Goal: Transaction & Acquisition: Purchase product/service

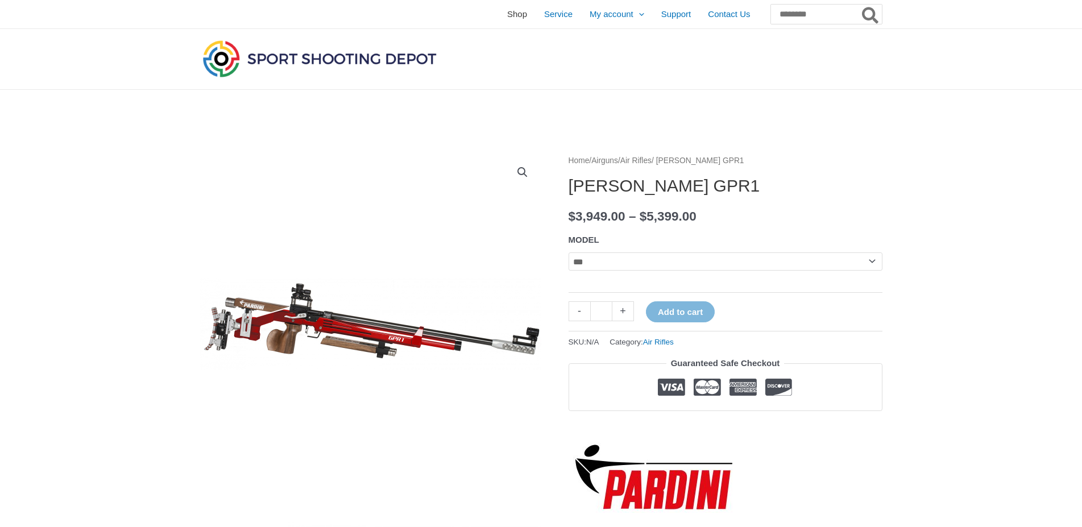
click at [507, 18] on span "Shop" at bounding box center [517, 14] width 20 height 28
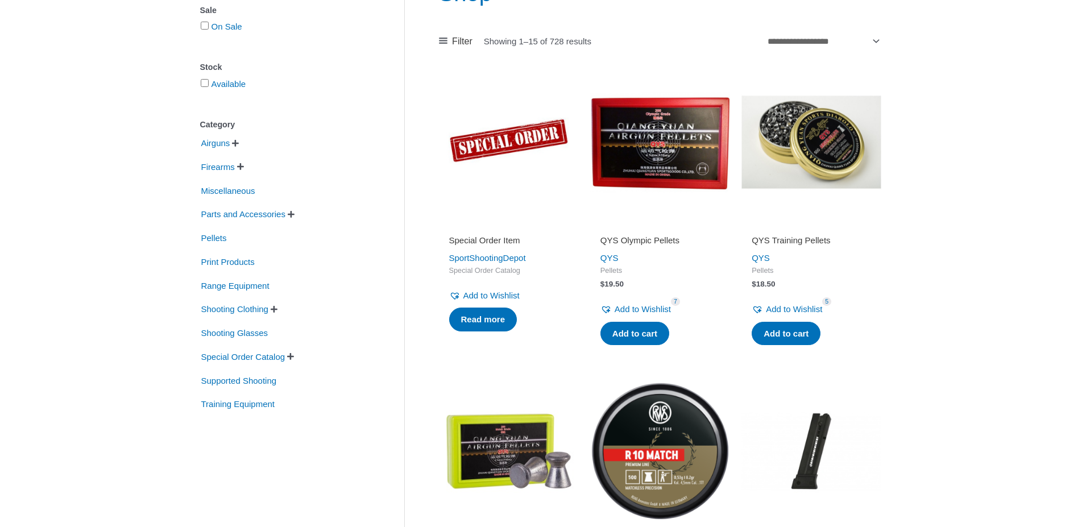
scroll to position [232, 0]
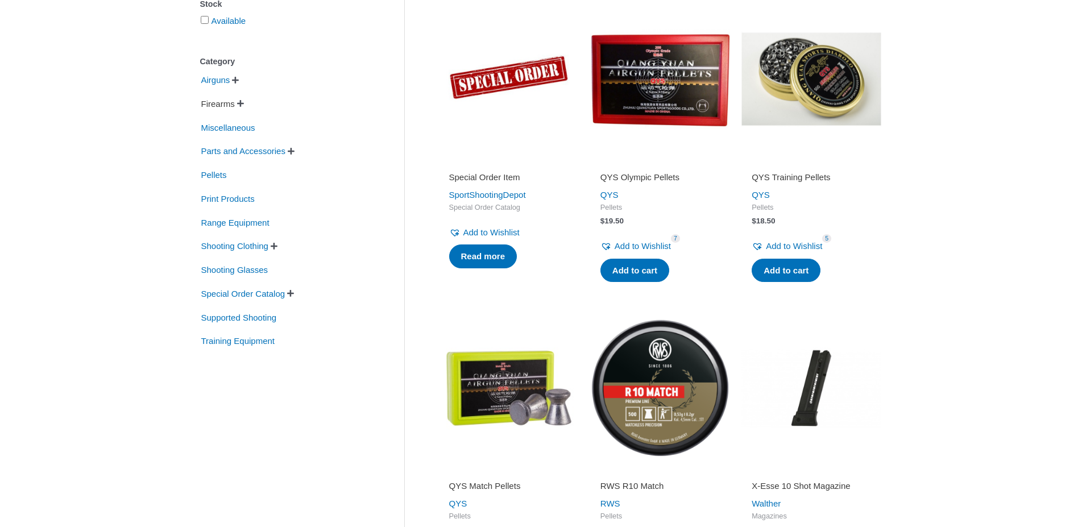
click at [233, 101] on span "Firearms" at bounding box center [218, 103] width 36 height 19
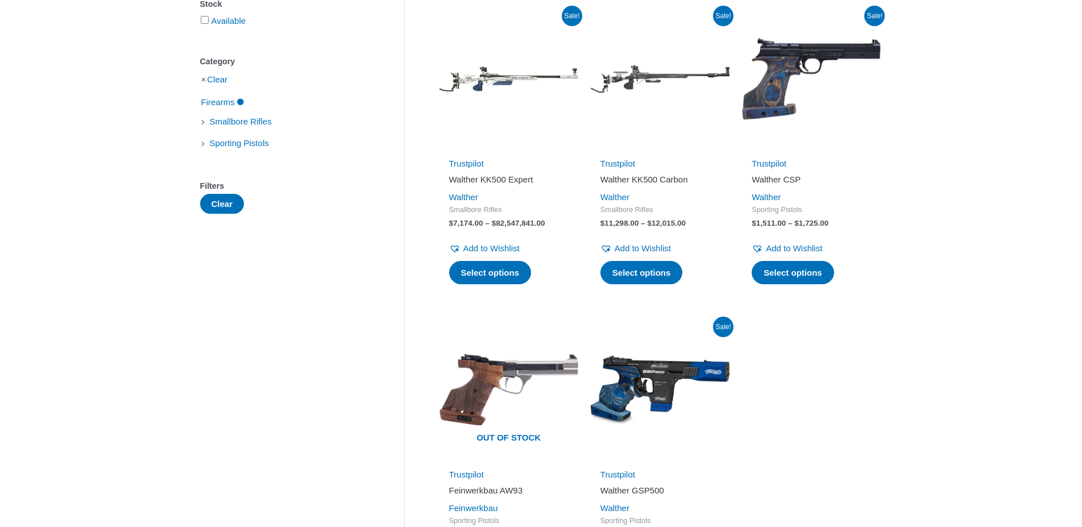
click at [327, 116] on li "Smallbore Rifles" at bounding box center [285, 121] width 170 height 19
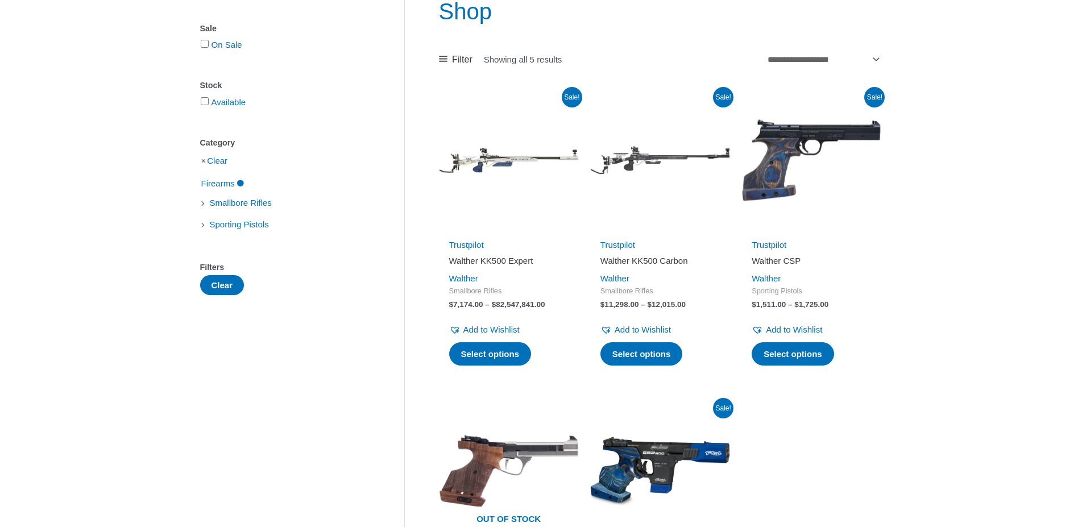
scroll to position [116, 0]
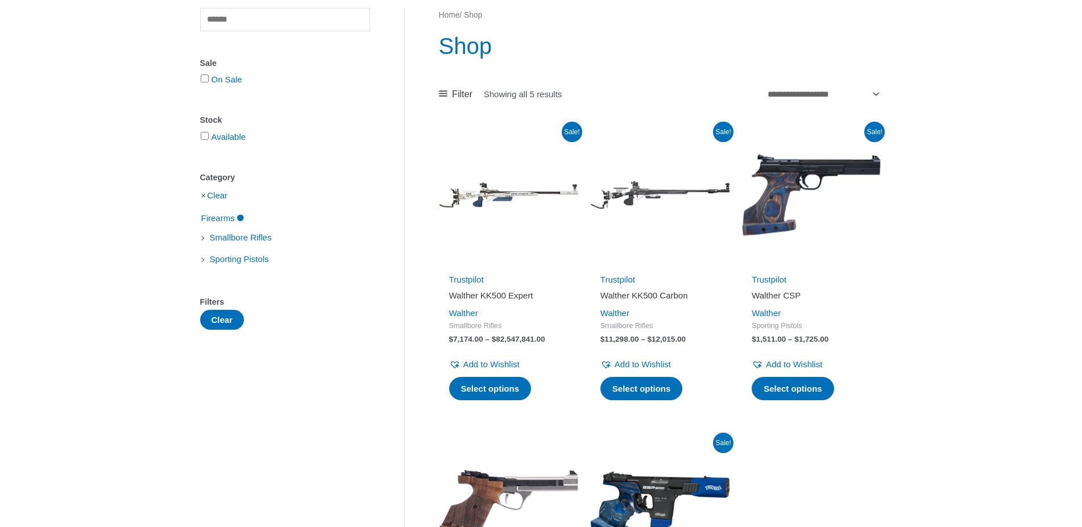
click at [781, 184] on img at bounding box center [812, 195] width 140 height 140
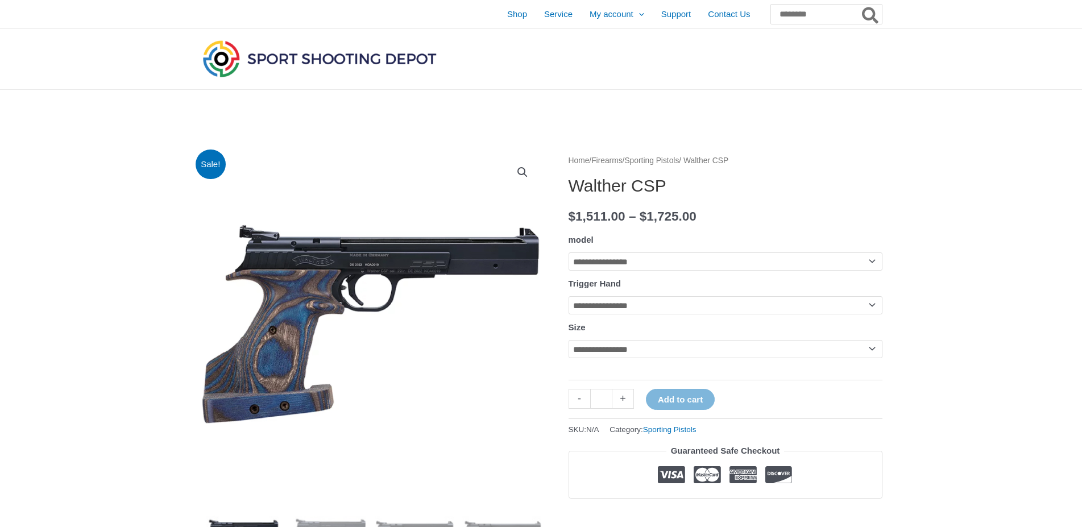
click at [569, 340] on select "**********" at bounding box center [726, 349] width 314 height 18
click at [868, 251] on tr "**********" at bounding box center [726, 251] width 314 height 40
click at [569, 253] on select "**********" at bounding box center [726, 262] width 314 height 18
select select "**********"
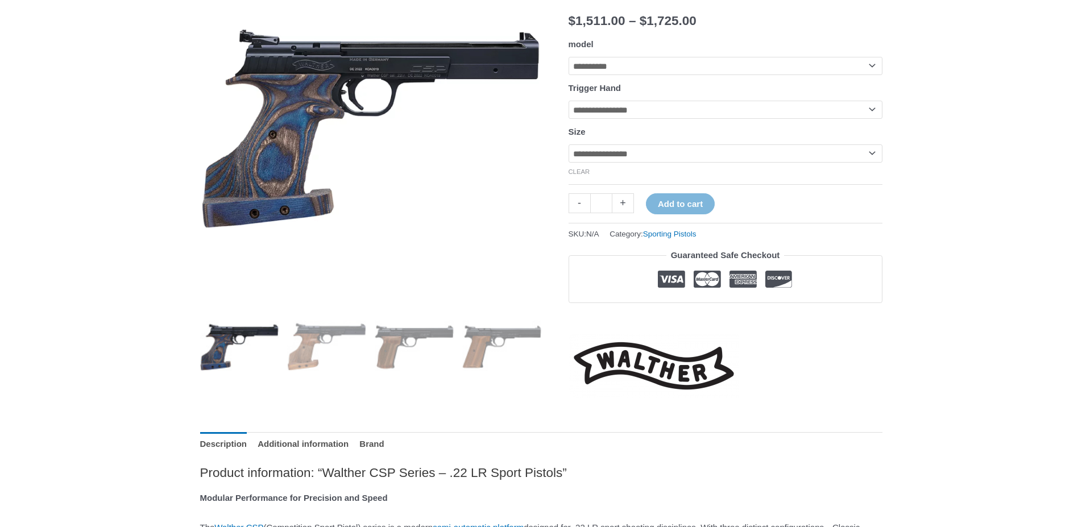
scroll to position [174, 0]
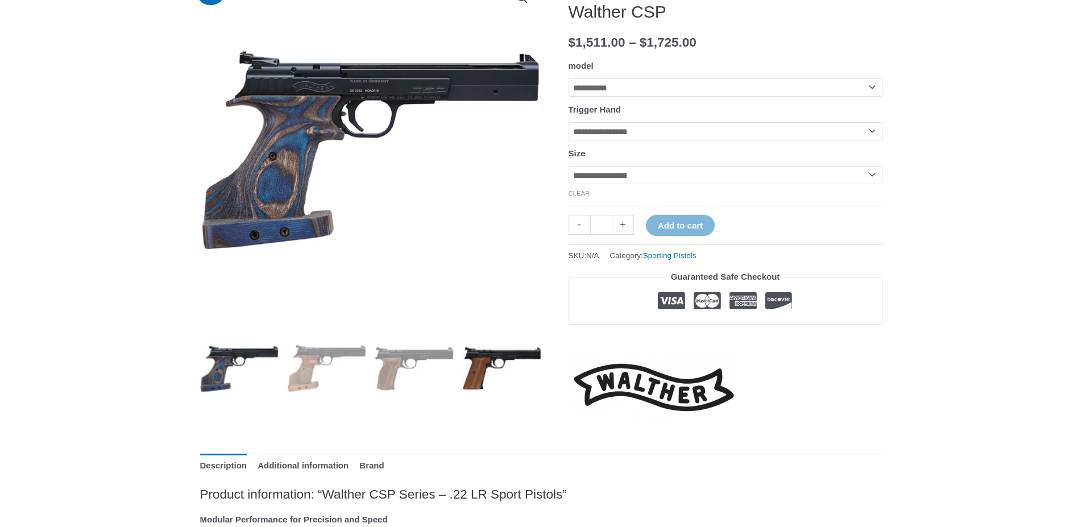
click at [504, 359] on img at bounding box center [501, 368] width 79 height 79
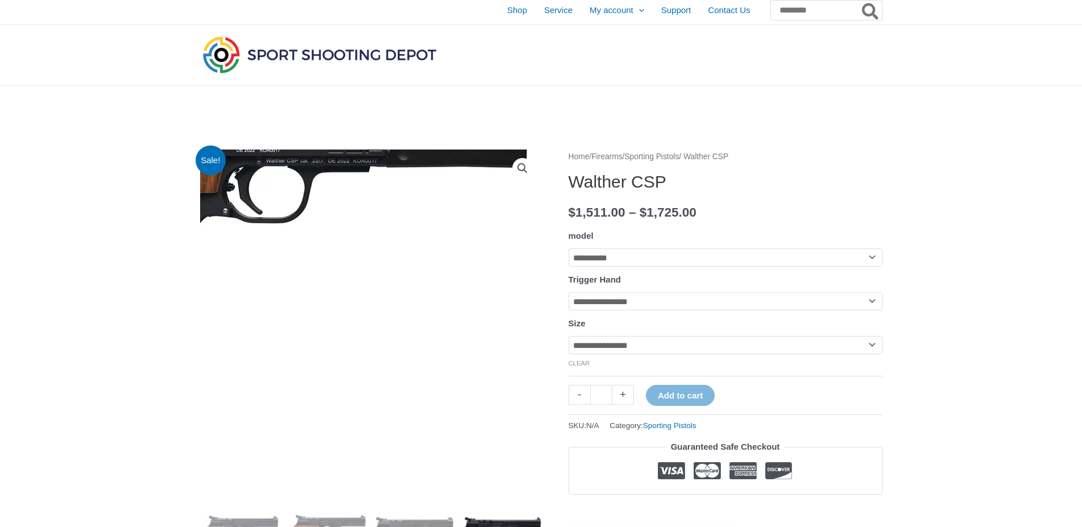
scroll to position [0, 0]
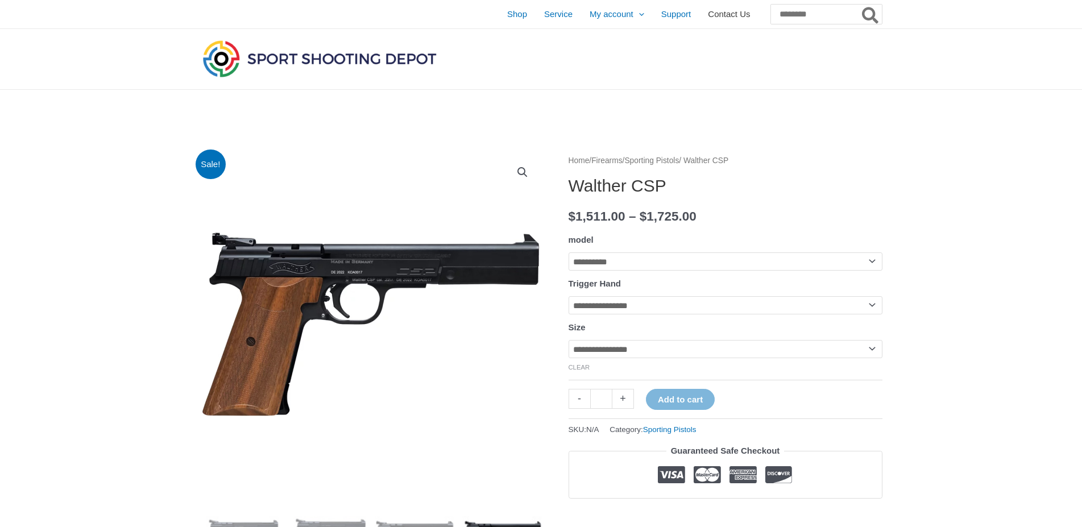
click at [708, 16] on span "Contact Us" at bounding box center [729, 14] width 42 height 28
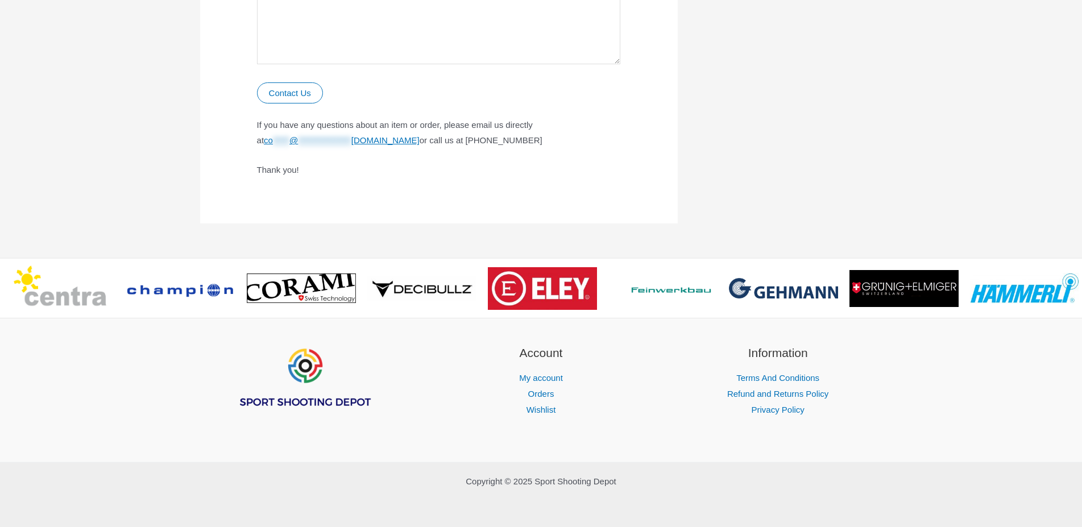
scroll to position [732, 0]
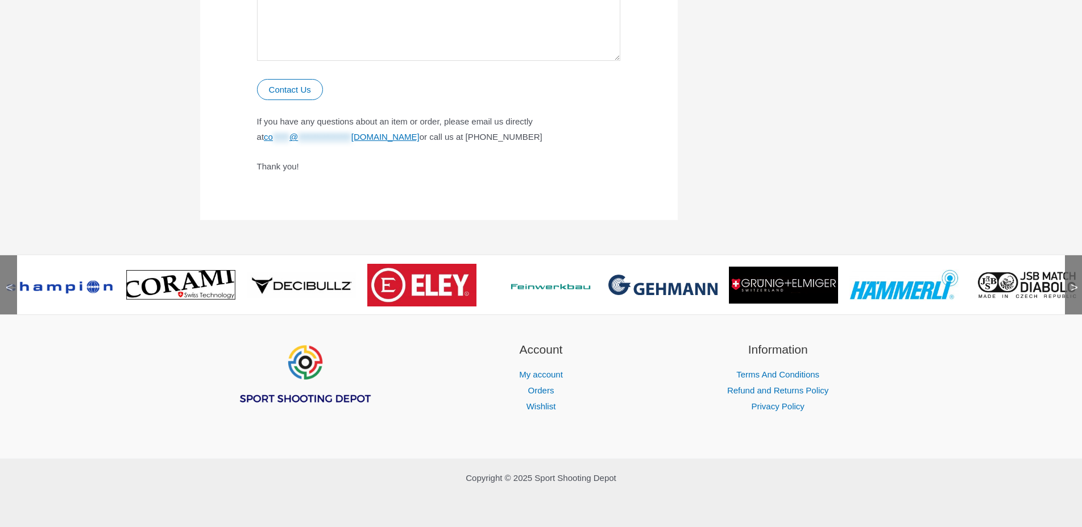
click at [562, 286] on img at bounding box center [542, 285] width 109 height 16
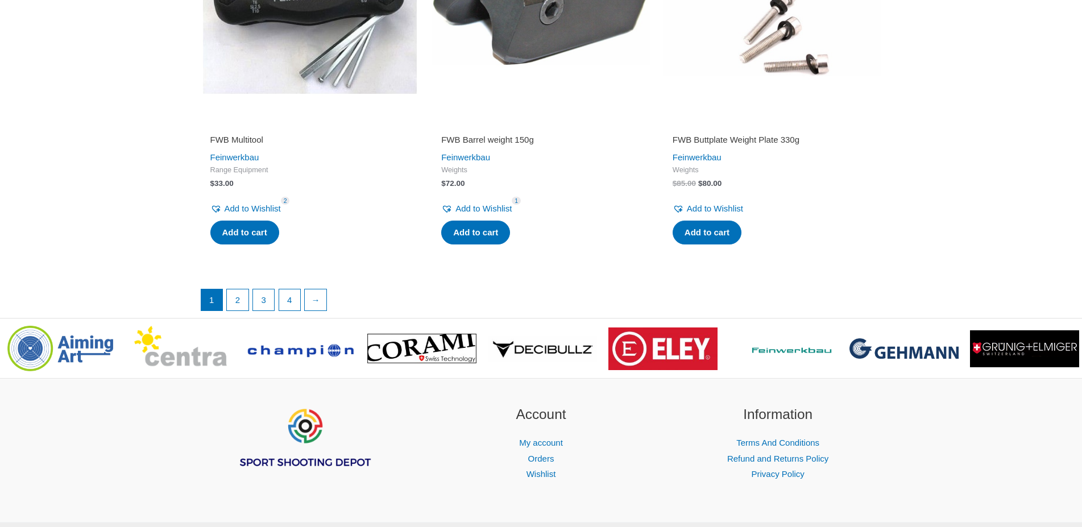
scroll to position [2263, 0]
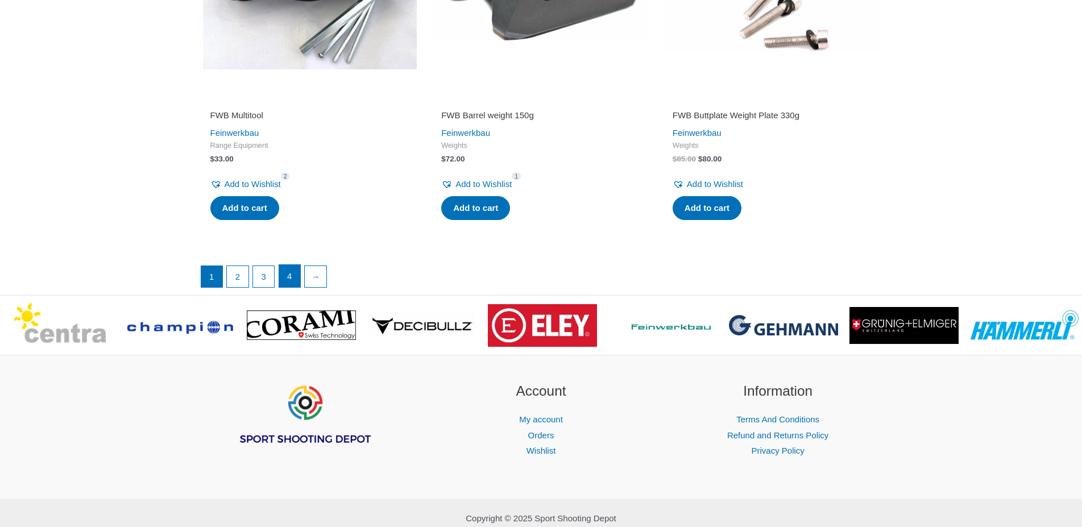
click at [297, 288] on link "4" at bounding box center [290, 276] width 22 height 23
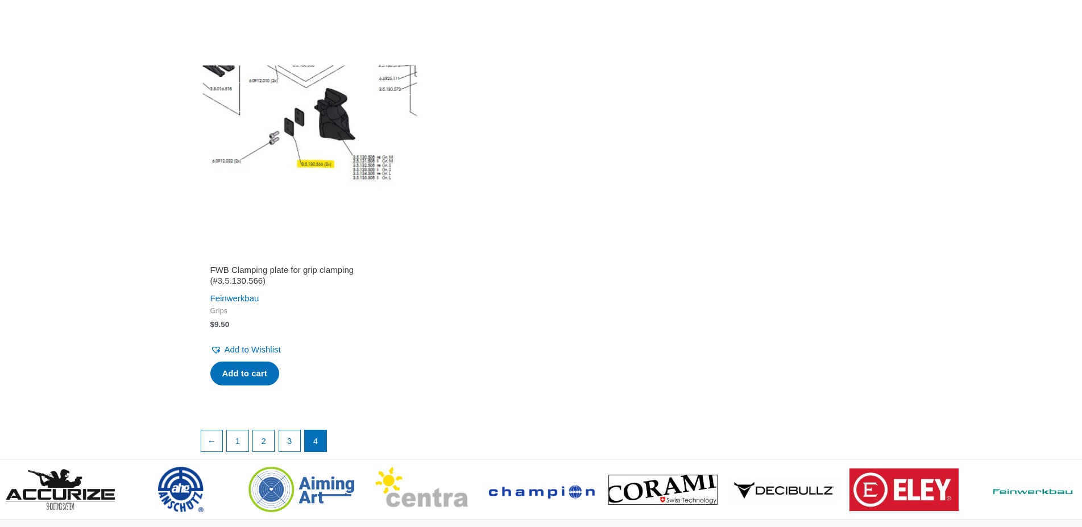
scroll to position [232, 0]
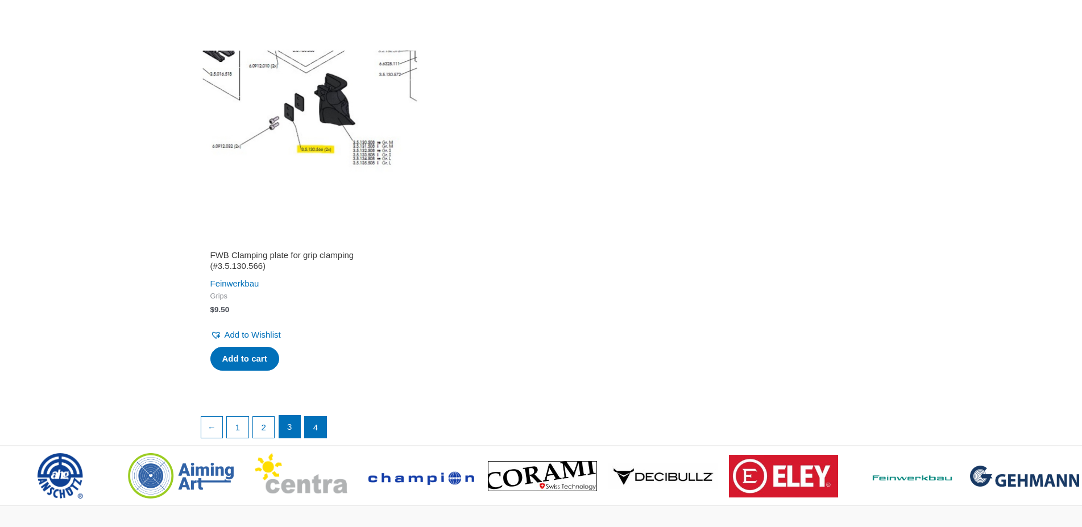
click at [291, 421] on link "3" at bounding box center [290, 427] width 22 height 23
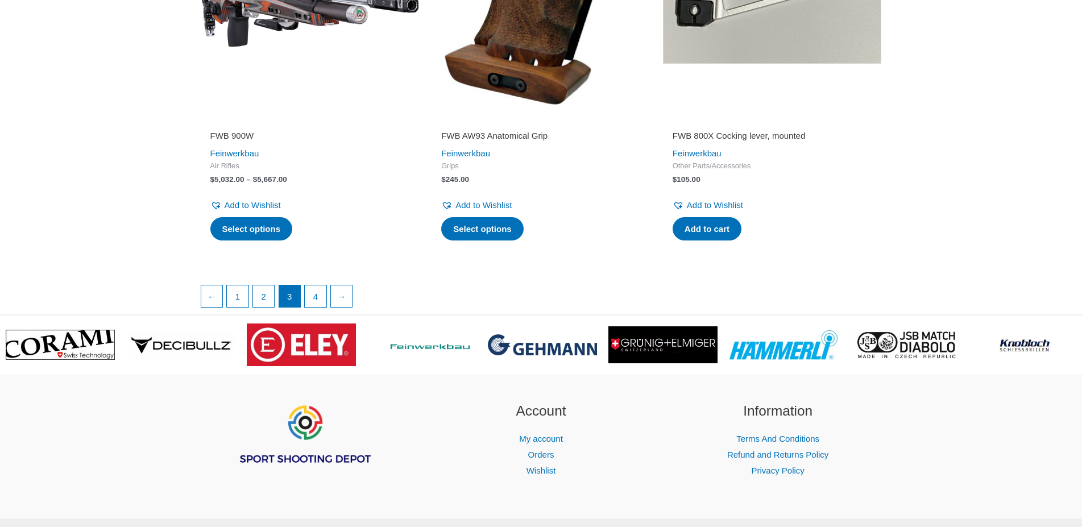
scroll to position [1972, 0]
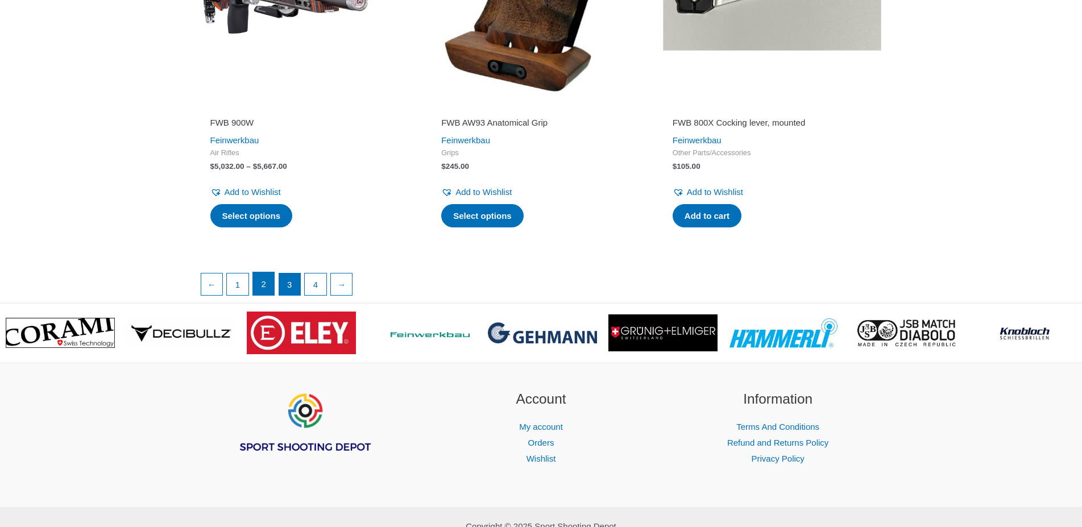
click at [266, 285] on link "2" at bounding box center [264, 283] width 22 height 23
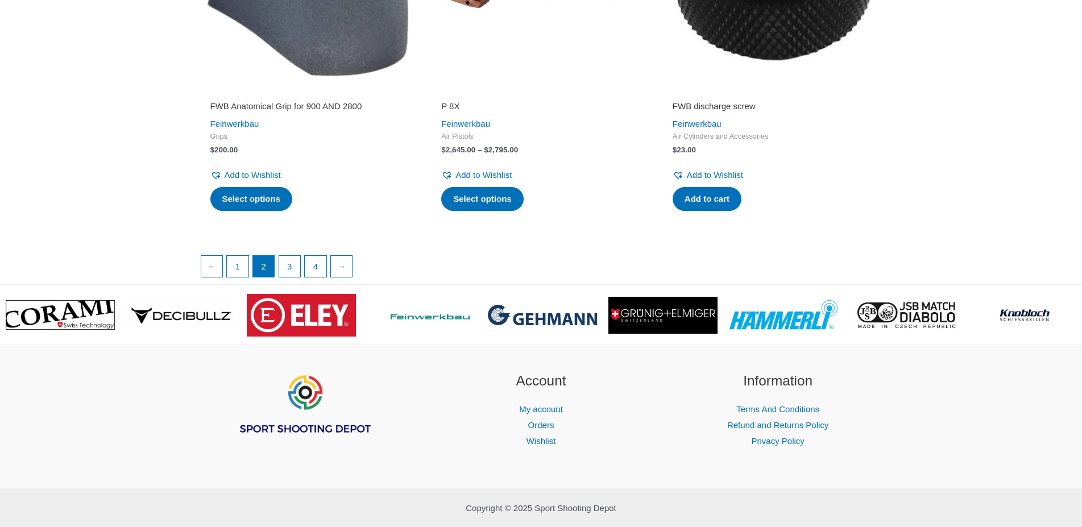
scroll to position [1972, 0]
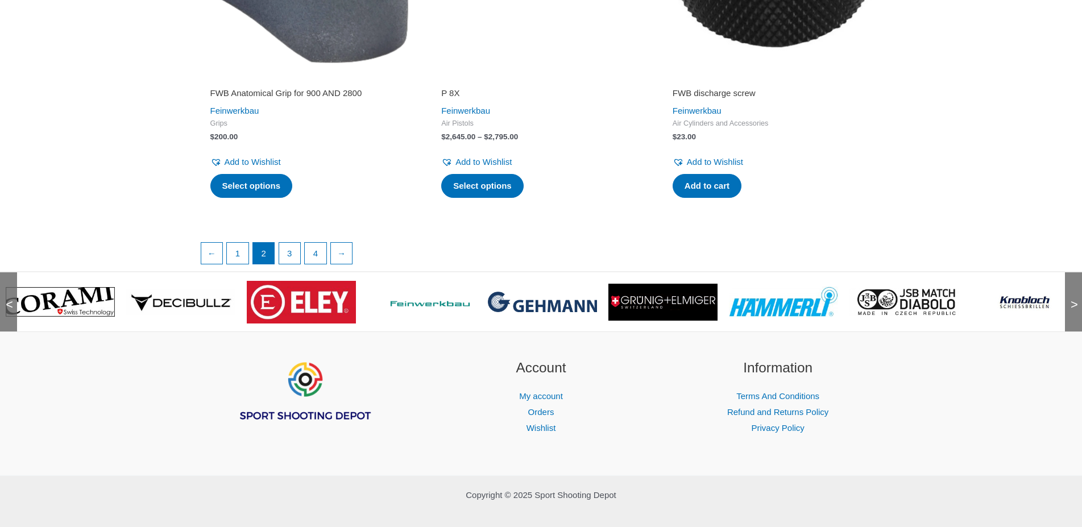
click at [656, 321] on img at bounding box center [663, 302] width 109 height 37
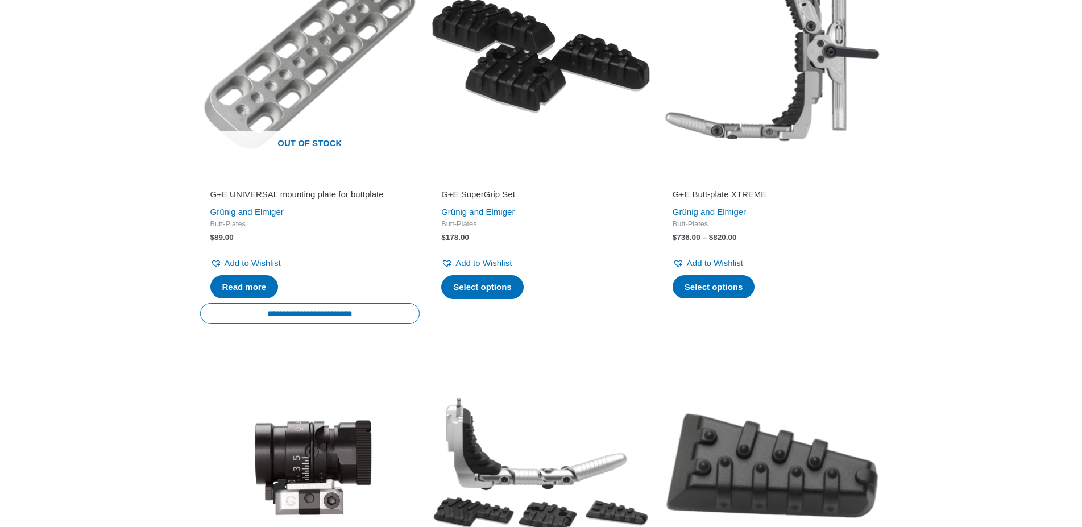
scroll to position [290, 0]
